Goal: Task Accomplishment & Management: Manage account settings

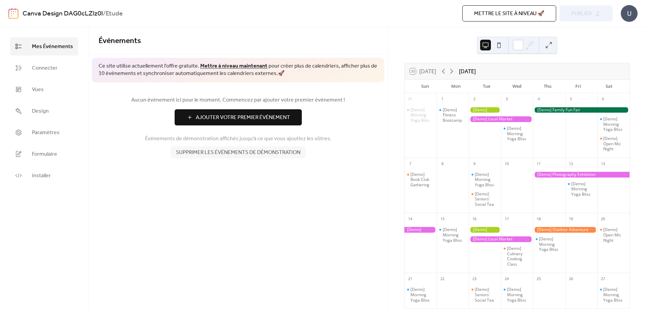
click at [625, 13] on div "U" at bounding box center [628, 13] width 17 height 17
click at [214, 153] on span "Supprimer les événements de démonstration" at bounding box center [238, 153] width 124 height 8
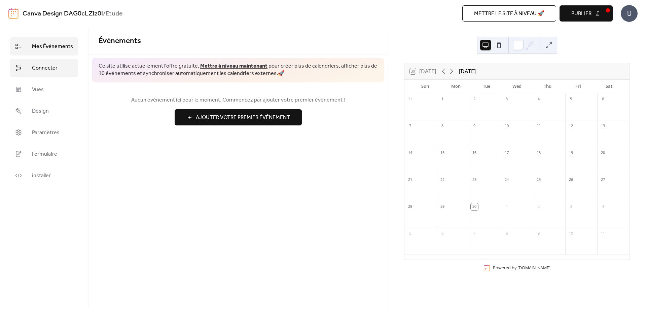
click at [50, 72] on span "Connecter" at bounding box center [45, 68] width 26 height 8
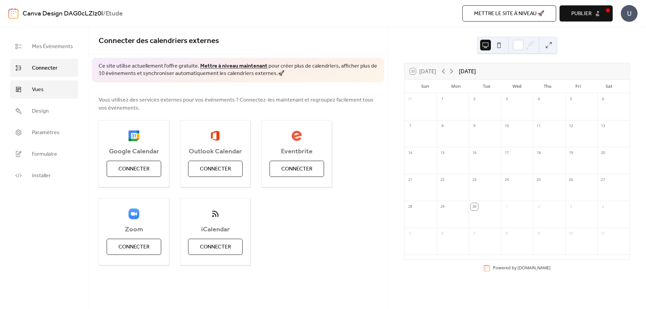
click at [49, 93] on link "Vues" at bounding box center [44, 89] width 68 height 18
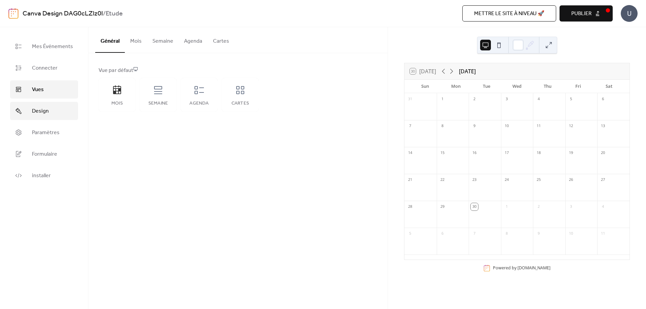
click at [46, 104] on link "Design" at bounding box center [44, 111] width 68 height 18
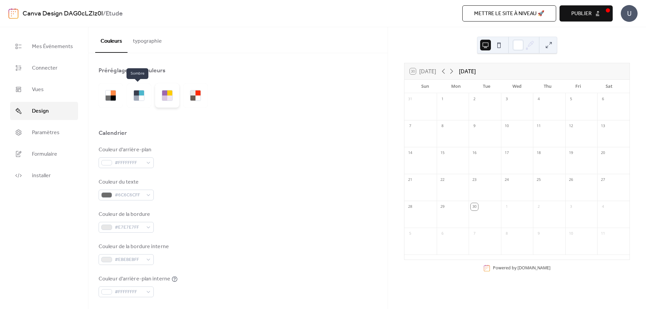
click at [155, 93] on div at bounding box center [167, 95] width 24 height 24
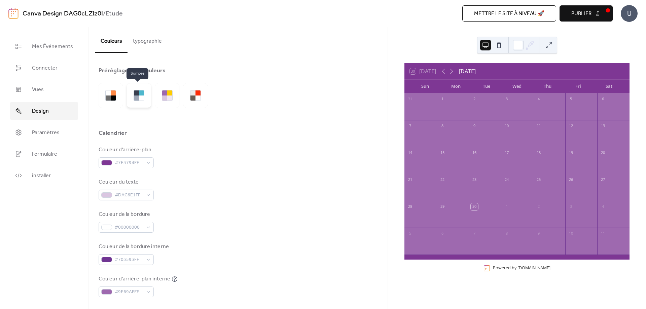
click at [131, 95] on div at bounding box center [139, 95] width 24 height 24
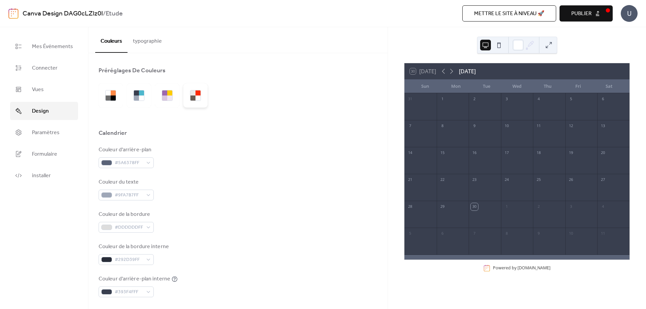
click at [197, 94] on div at bounding box center [197, 92] width 5 height 5
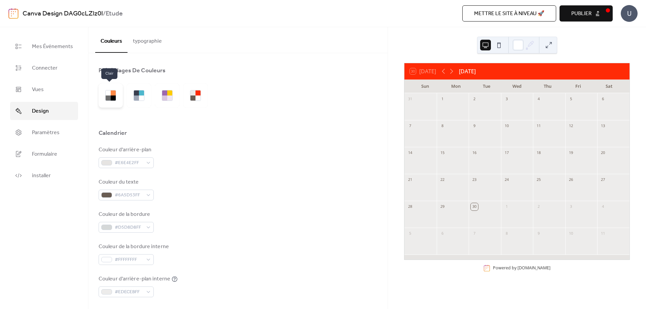
click at [113, 98] on div at bounding box center [113, 97] width 5 height 5
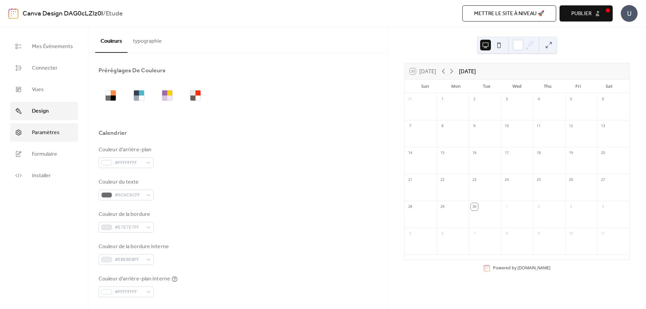
click at [50, 130] on span "Paramètres" at bounding box center [46, 133] width 28 height 8
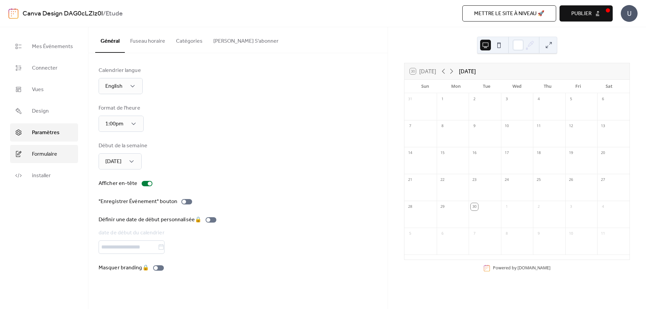
click at [44, 151] on span "Formulaire" at bounding box center [44, 154] width 25 height 8
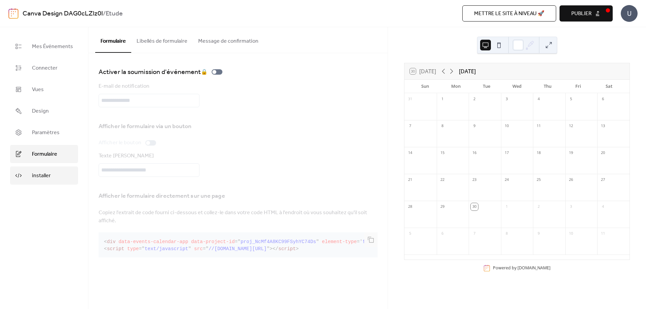
click at [51, 173] on link "installer" at bounding box center [44, 175] width 68 height 18
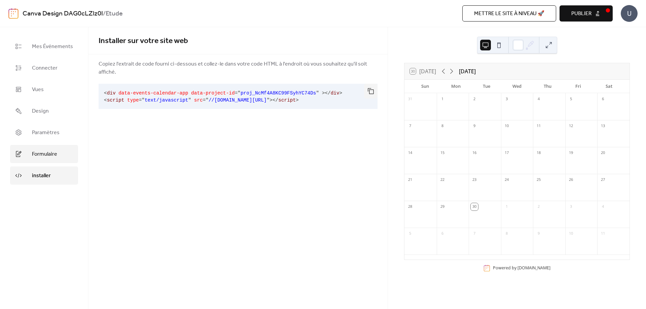
click at [54, 158] on span "Formulaire" at bounding box center [44, 154] width 25 height 8
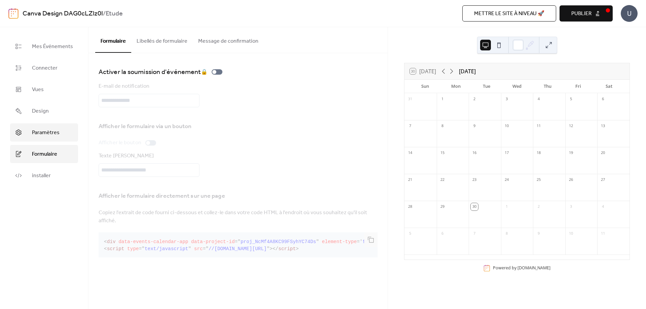
click at [50, 138] on link "Paramètres" at bounding box center [44, 132] width 68 height 18
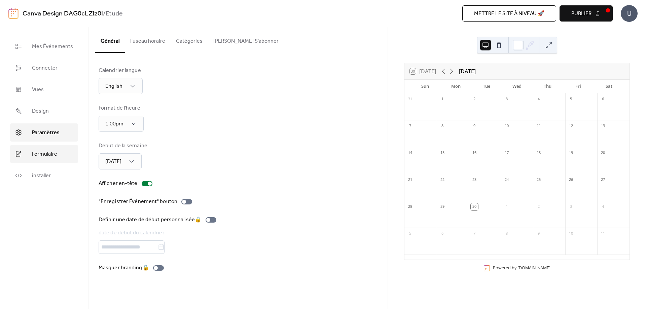
click at [44, 155] on span "Formulaire" at bounding box center [44, 154] width 25 height 8
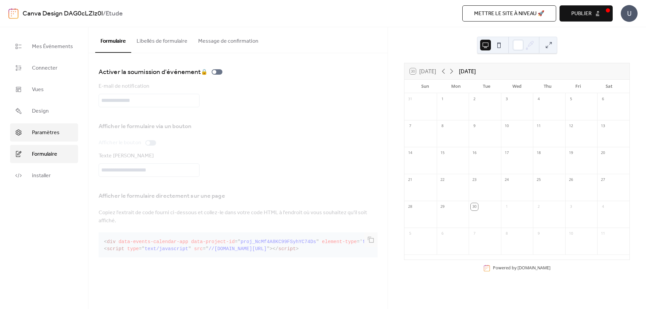
click at [50, 137] on span "Paramètres" at bounding box center [46, 133] width 28 height 8
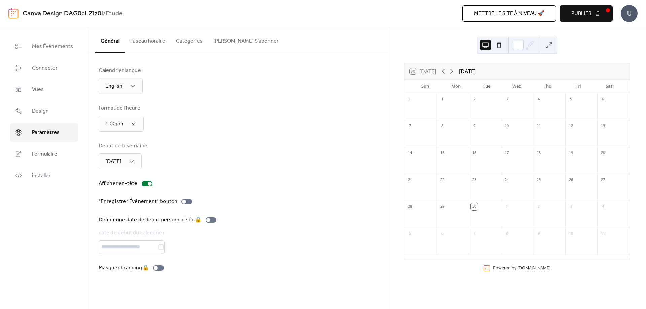
click at [585, 14] on span "Publier" at bounding box center [581, 14] width 20 height 8
click at [50, 49] on span "Mes Événements" at bounding box center [52, 47] width 41 height 8
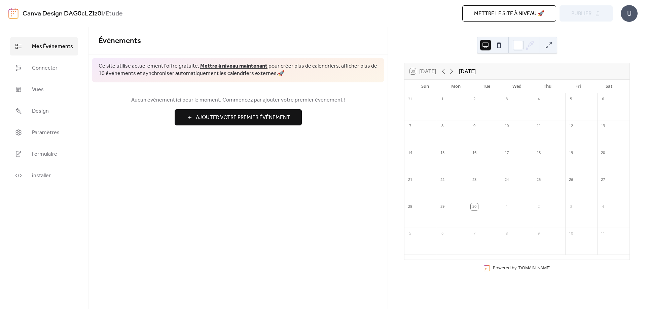
click at [74, 13] on link "Canva Design DAG0cLZlz0I" at bounding box center [63, 13] width 80 height 13
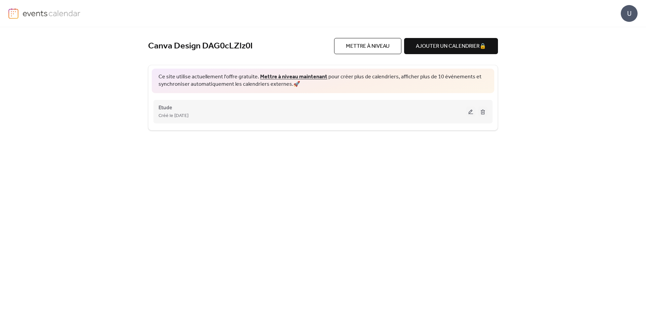
click at [482, 112] on button at bounding box center [482, 112] width 9 height 10
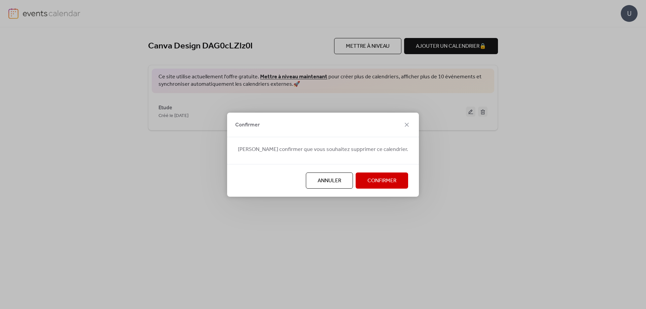
click at [377, 178] on span "Confirmer" at bounding box center [381, 181] width 29 height 8
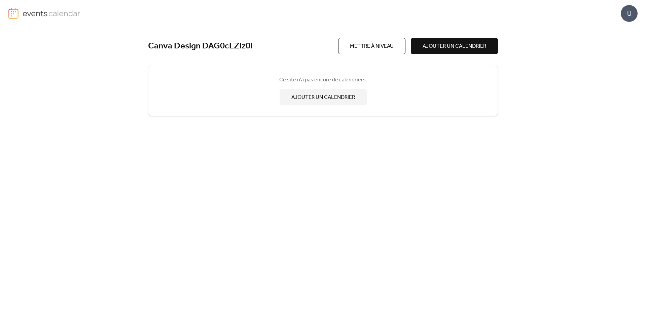
click at [314, 98] on span "AJOUTER UN CALENDRIER" at bounding box center [323, 97] width 64 height 8
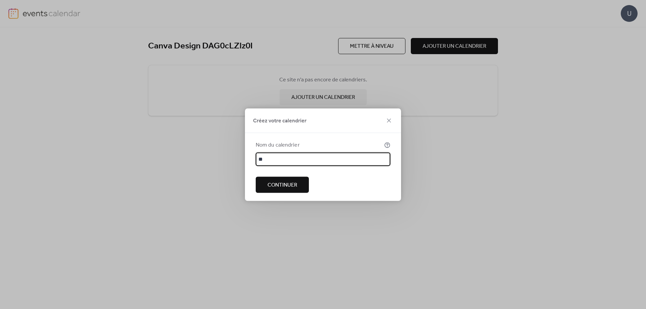
type input "**"
click at [296, 181] on span "Continuer" at bounding box center [282, 185] width 30 height 8
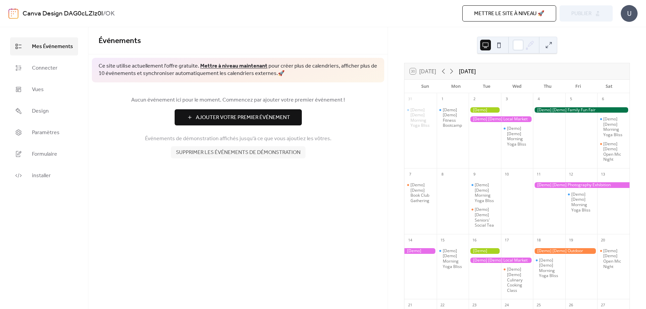
click at [292, 117] on button "Ajouter Votre Premier Événement" at bounding box center [238, 117] width 127 height 16
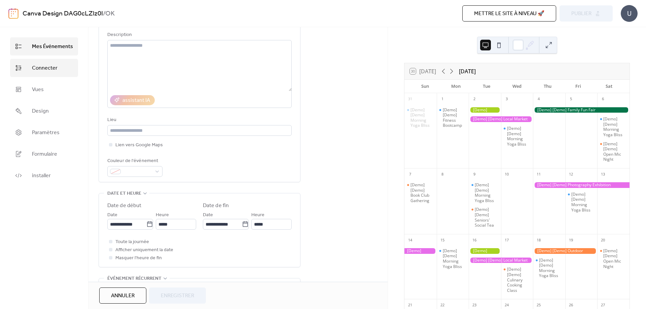
click at [53, 62] on link "Connecter" at bounding box center [44, 68] width 68 height 18
